Goal: Check status: Check status

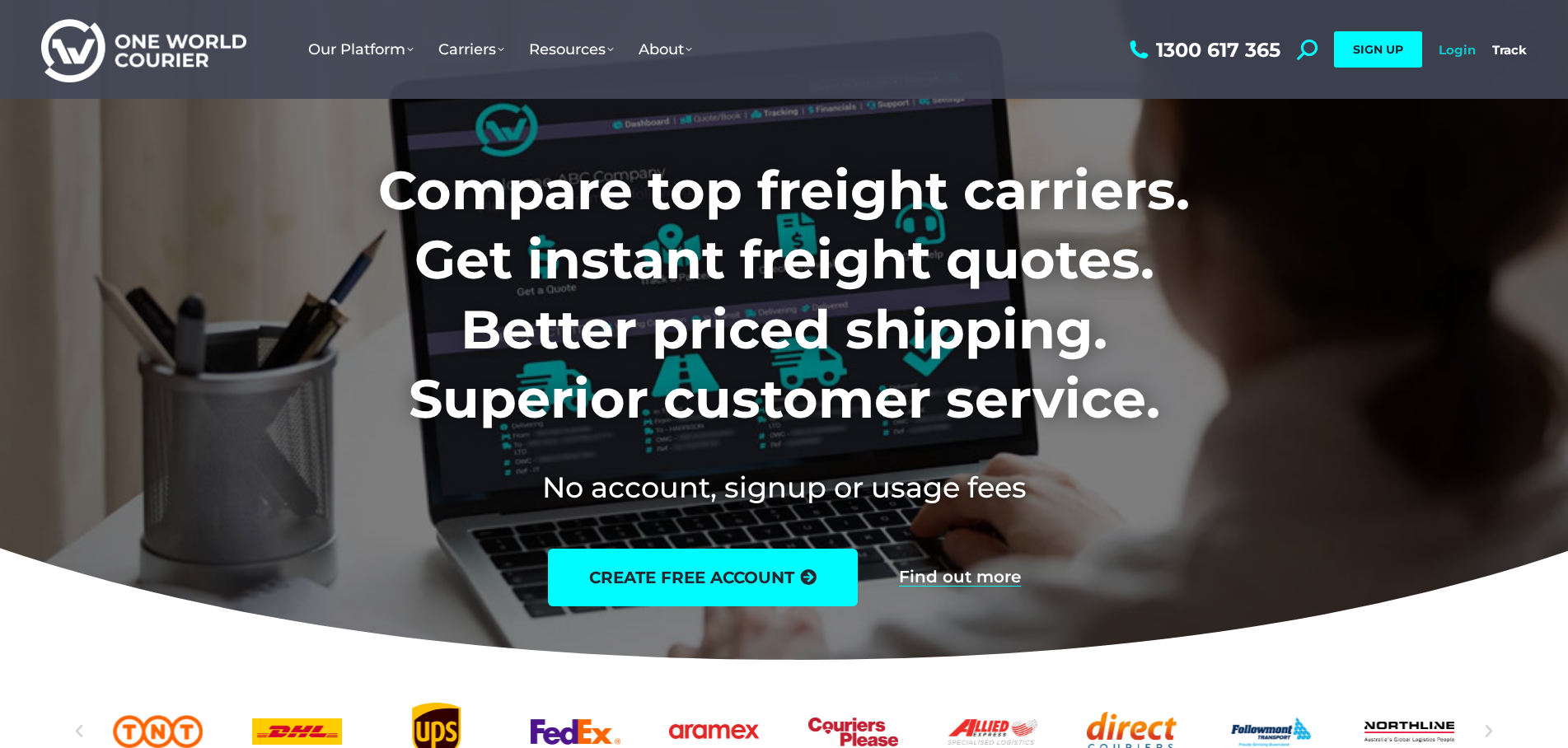
click at [1468, 48] on link "Login" at bounding box center [1458, 50] width 37 height 16
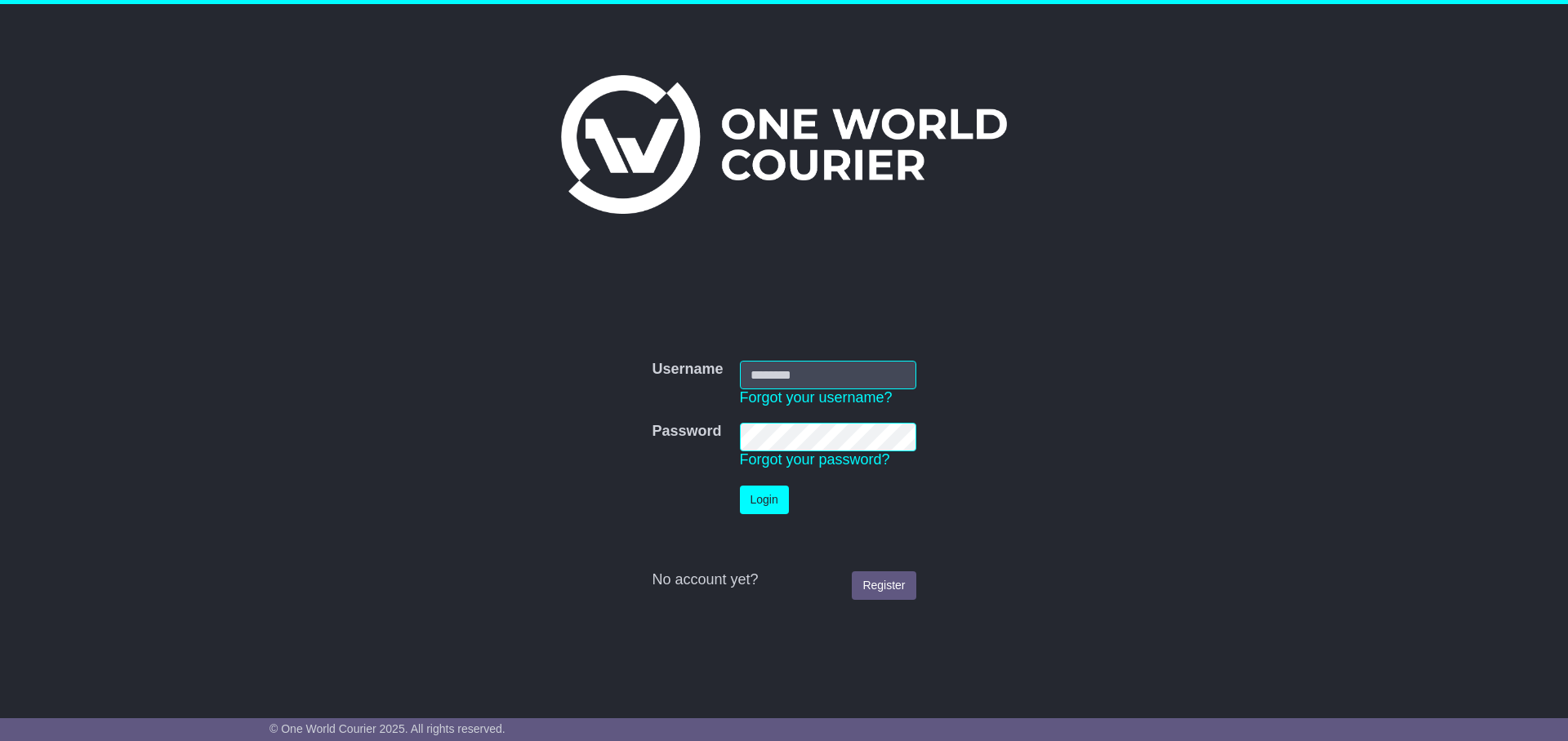
click at [825, 373] on input "Username" at bounding box center [828, 376] width 177 height 29
type input "**********"
click at [761, 507] on button "Login" at bounding box center [764, 500] width 49 height 29
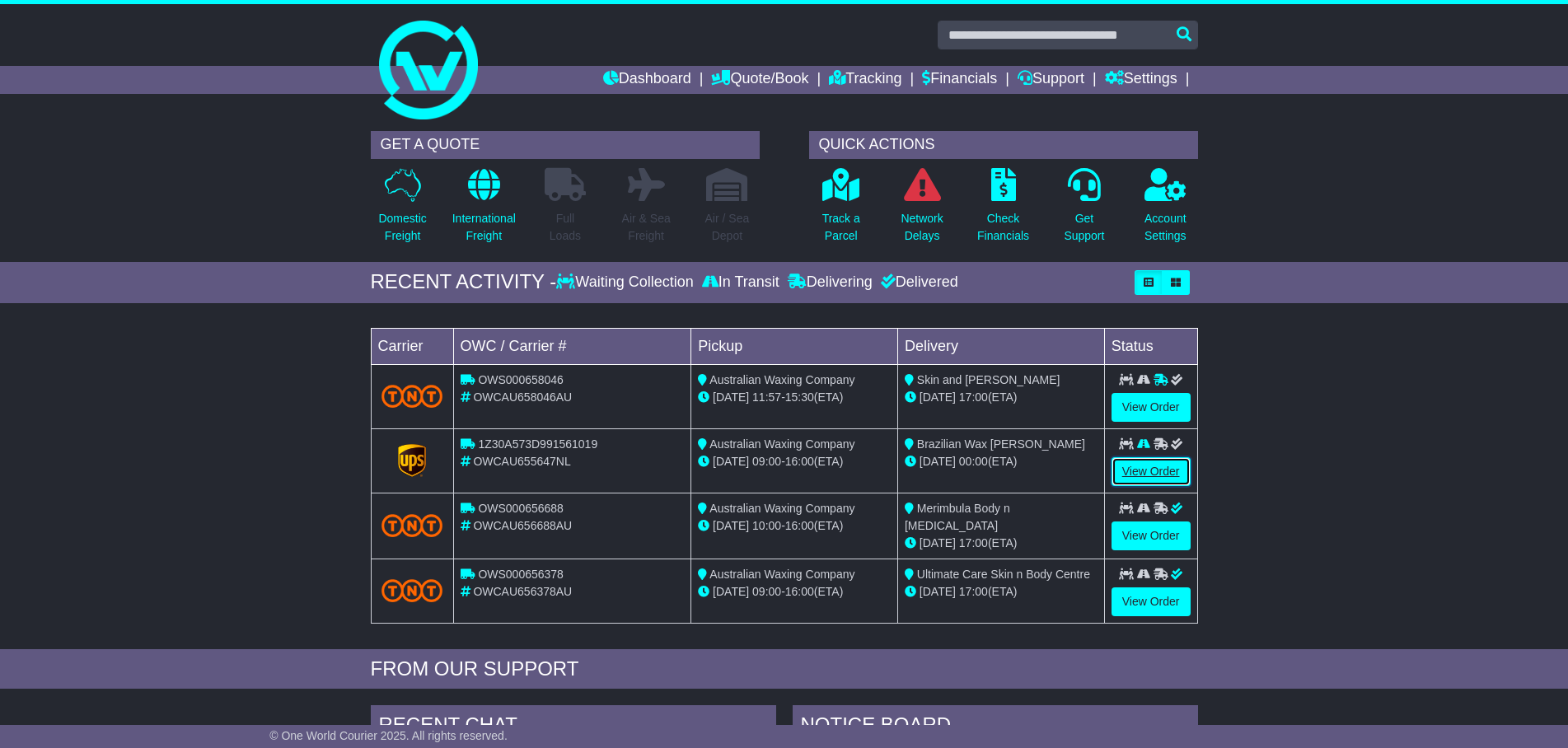
click at [1146, 468] on link "View Order" at bounding box center [1151, 472] width 79 height 29
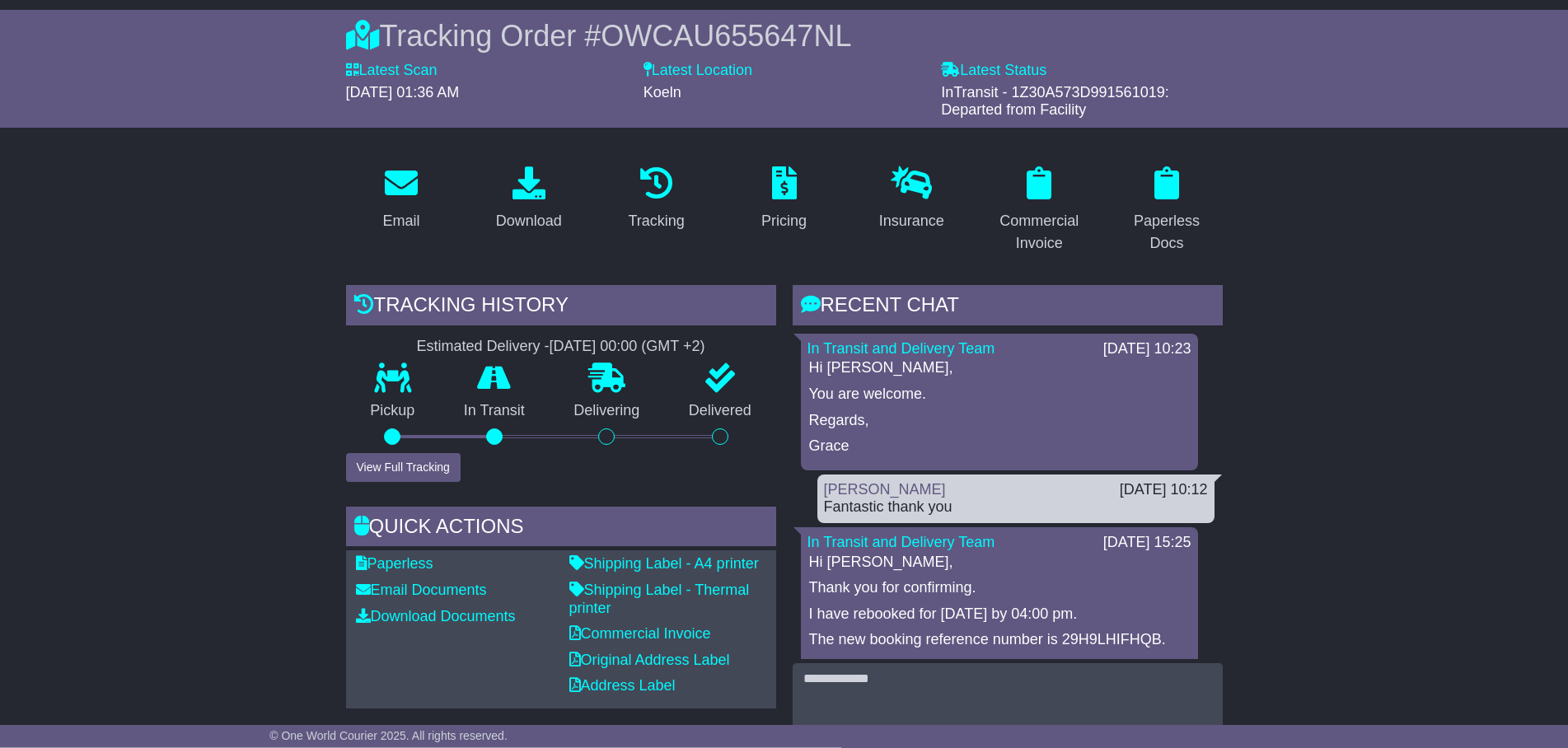
scroll to position [253, 0]
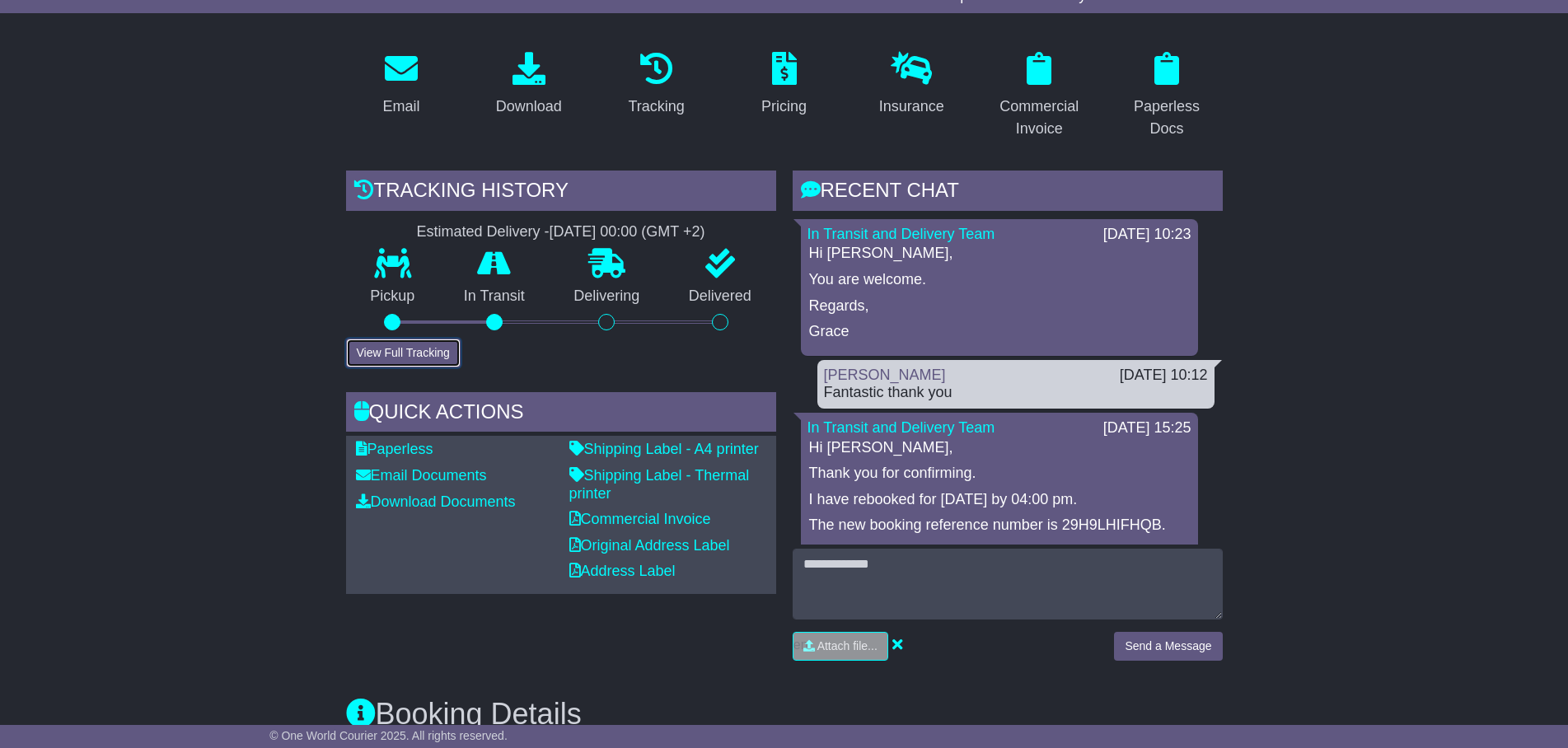
click at [402, 354] on button "View Full Tracking" at bounding box center [403, 353] width 114 height 29
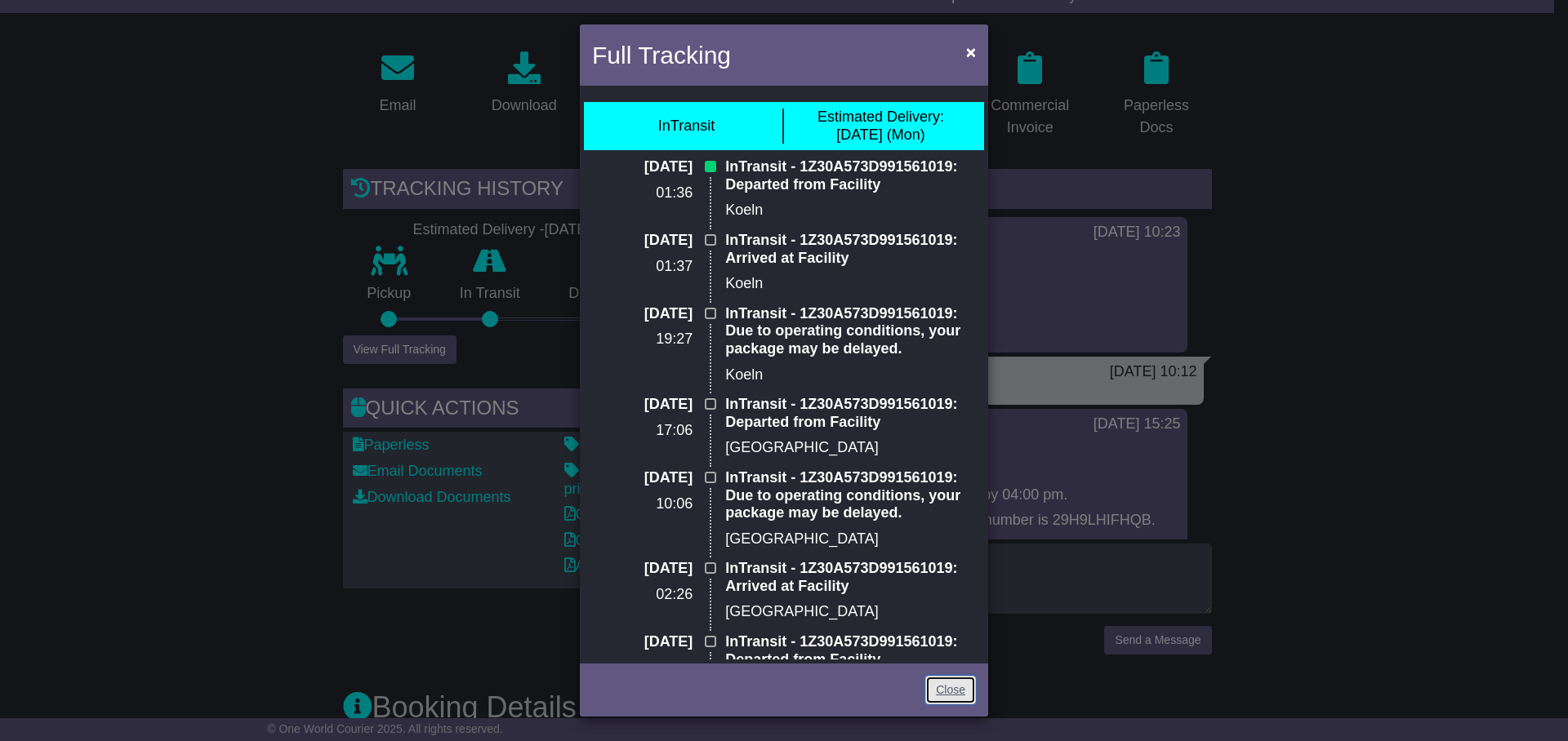
click at [944, 687] on link "Close" at bounding box center [951, 691] width 50 height 29
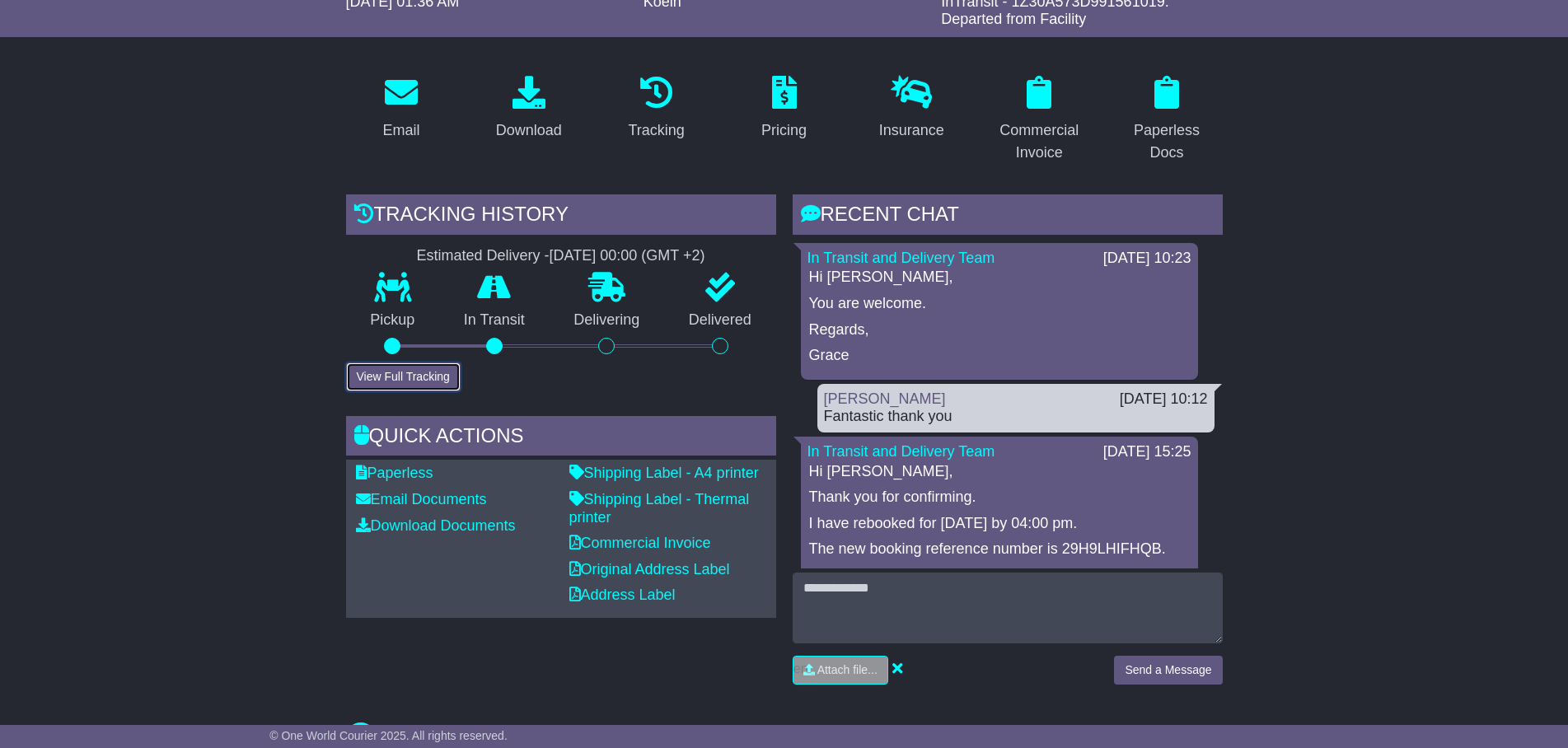
scroll to position [0, 0]
